Goal: Transaction & Acquisition: Purchase product/service

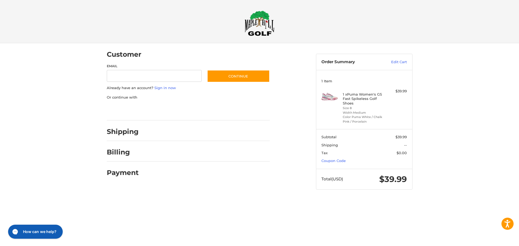
click at [120, 139] on div "Shipping" at bounding box center [188, 132] width 163 height 18
drag, startPoint x: 140, startPoint y: 67, endPoint x: 142, endPoint y: 75, distance: 9.2
click at [140, 66] on label "Email" at bounding box center [154, 66] width 95 height 5
click at [140, 70] on input "Email" at bounding box center [154, 76] width 95 height 12
click at [142, 75] on input "Email" at bounding box center [154, 76] width 95 height 12
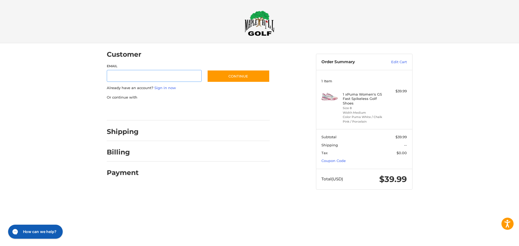
type input "**********"
click at [223, 72] on button "Continue" at bounding box center [238, 76] width 63 height 12
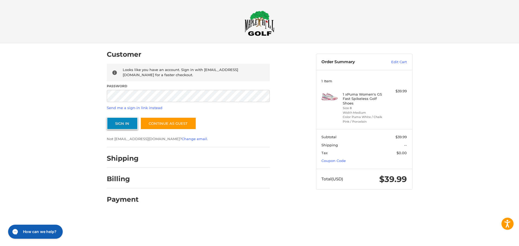
click at [123, 123] on button "Sign In" at bounding box center [122, 123] width 31 height 12
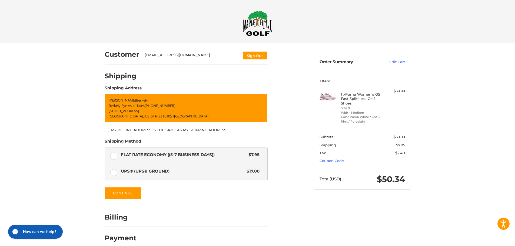
click at [116, 174] on label "UPS® (UPS® Ground) $17.00" at bounding box center [186, 172] width 163 height 16
